Goal: Information Seeking & Learning: Learn about a topic

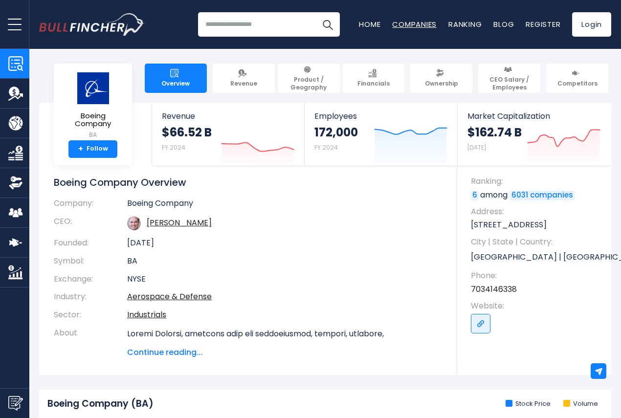
click at [408, 27] on link "Companies" at bounding box center [414, 24] width 44 height 10
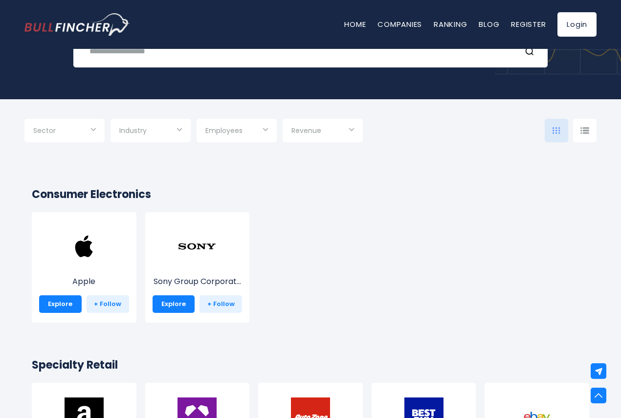
scroll to position [98, 0]
